Goal: Transaction & Acquisition: Subscribe to service/newsletter

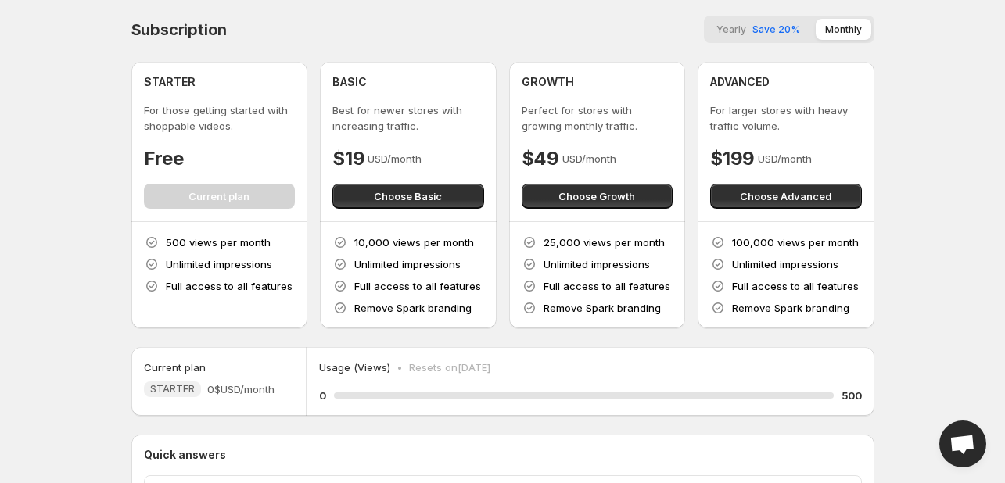
click at [779, 28] on span "Save 20%" at bounding box center [776, 29] width 48 height 12
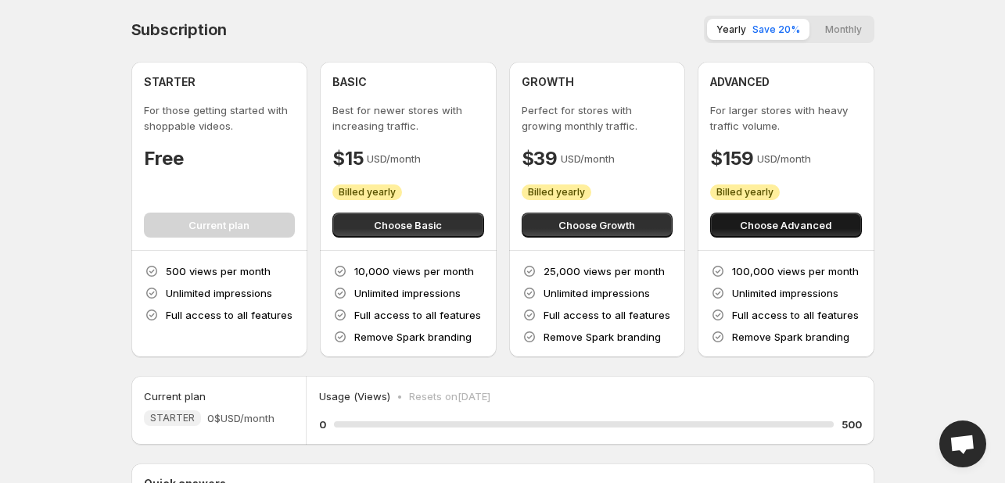
click at [776, 236] on button "Choose Advanced" at bounding box center [786, 225] width 152 height 25
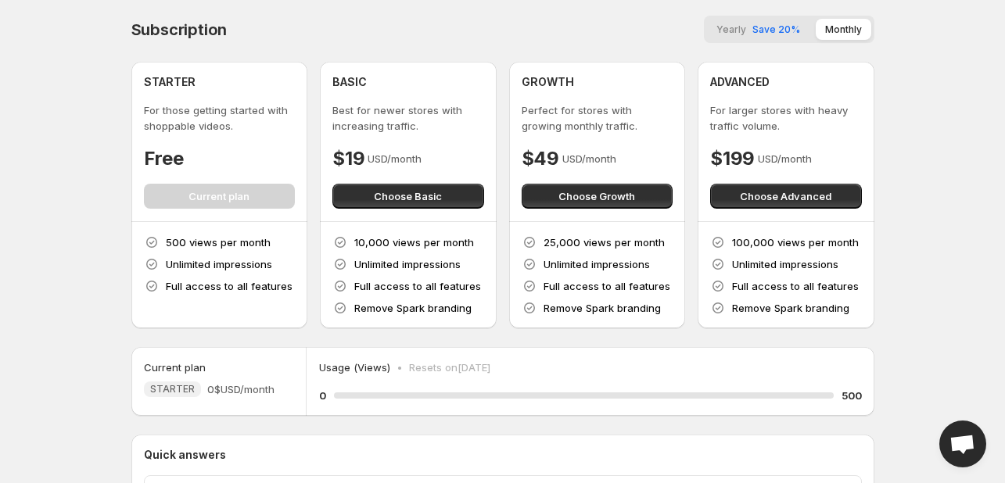
click at [786, 26] on span "Save 20%" at bounding box center [776, 29] width 48 height 12
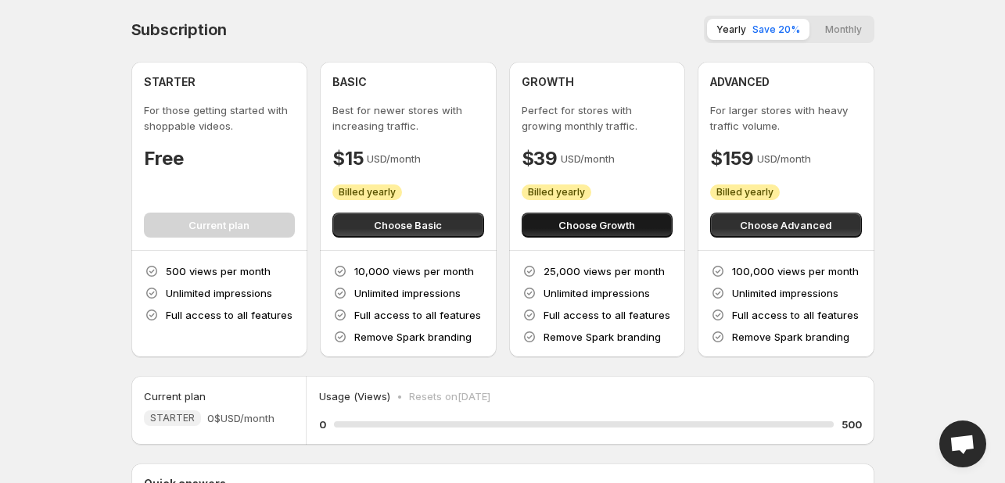
click at [591, 233] on button "Choose Growth" at bounding box center [598, 225] width 152 height 25
